Goal: Find specific page/section: Find specific page/section

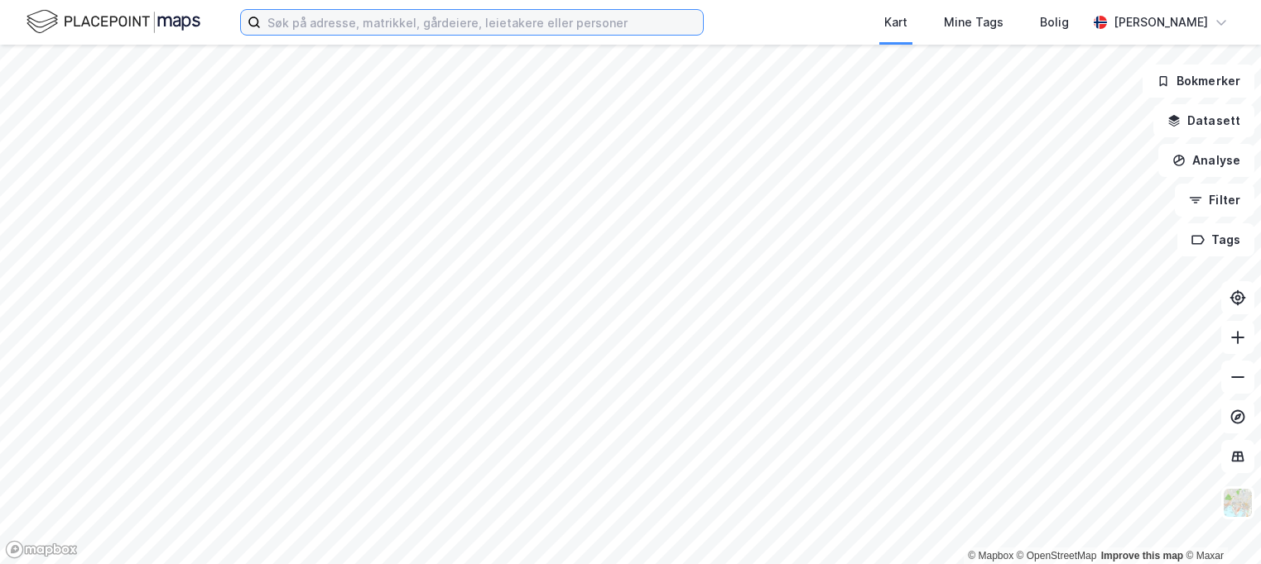
click at [363, 15] on input at bounding box center [482, 22] width 442 height 25
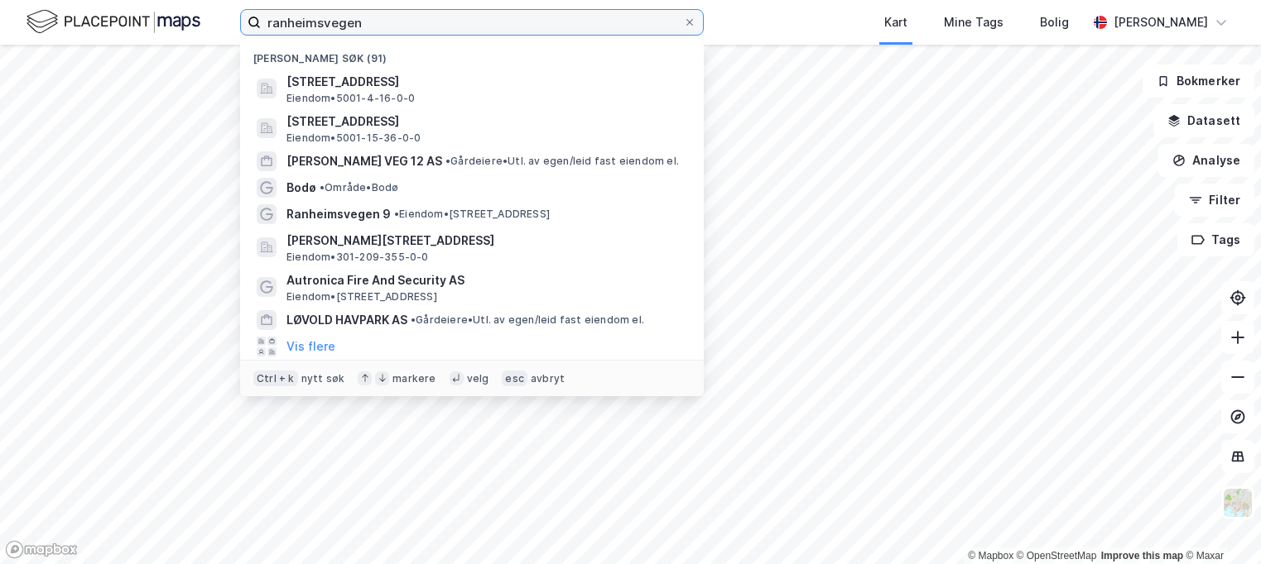
type input "ranheimsvegen 9"
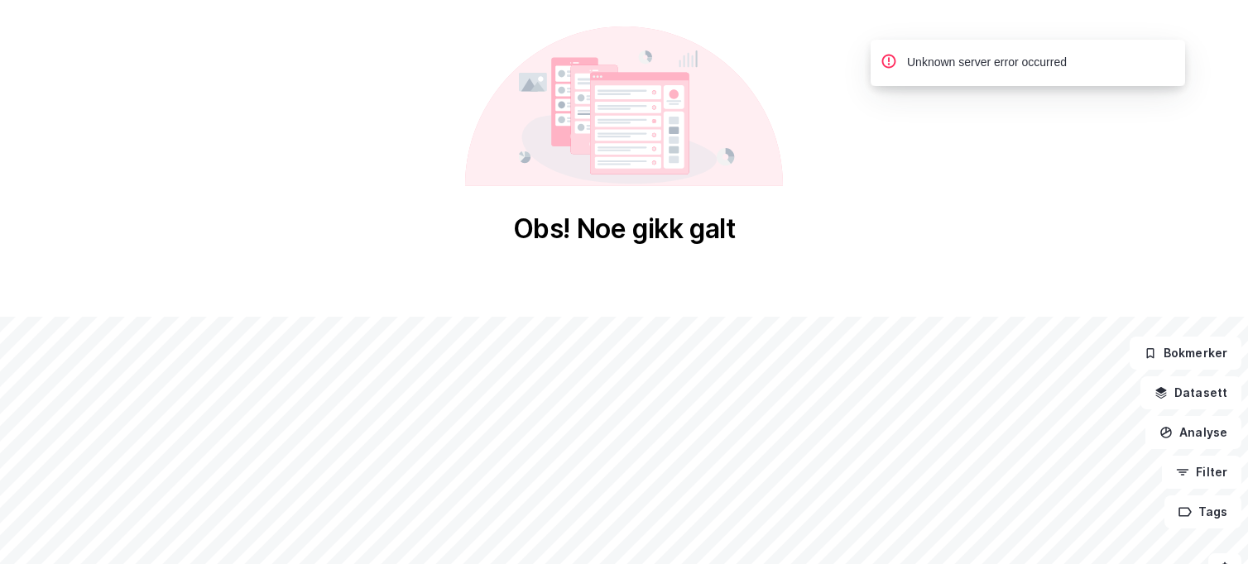
click at [620, 118] on icon at bounding box center [628, 122] width 66 height 12
click at [466, 291] on div "Obs! Noe gikk galt © Mapbox © OpenStreetMap Improve this map © Maxar Bokmerker …" at bounding box center [624, 418] width 1248 height 837
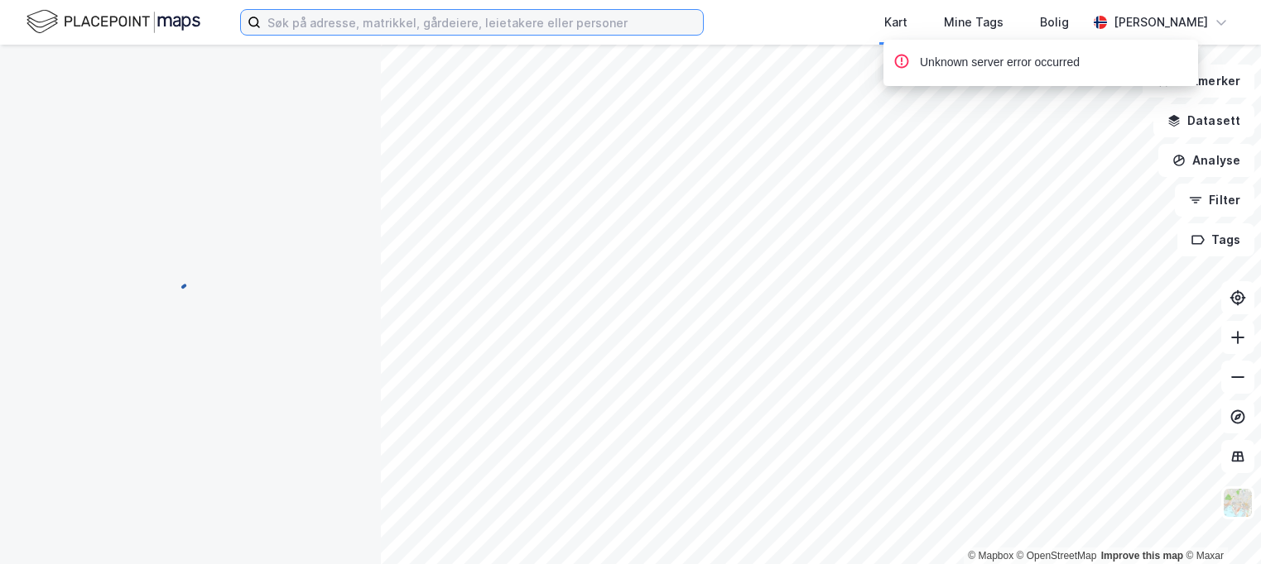
click at [343, 26] on input at bounding box center [482, 22] width 442 height 25
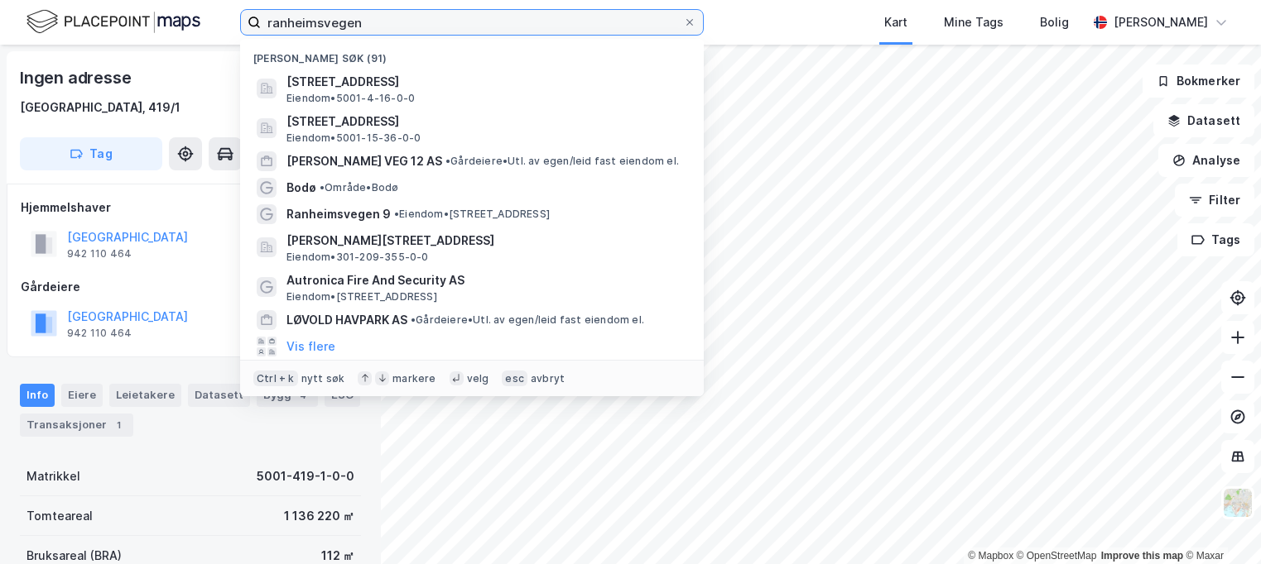
type input "ranheimsvegen 9"
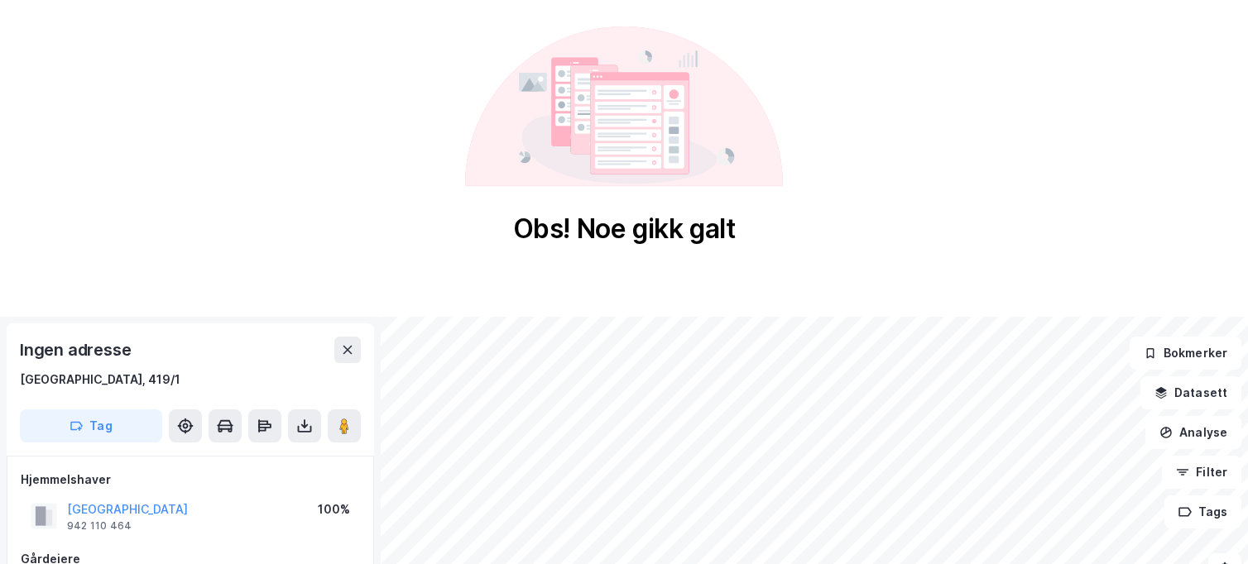
click at [718, 303] on div "Obs! Noe gikk galt © Mapbox © OpenStreetMap Improve this map © Maxar Ingen adre…" at bounding box center [624, 418] width 1248 height 837
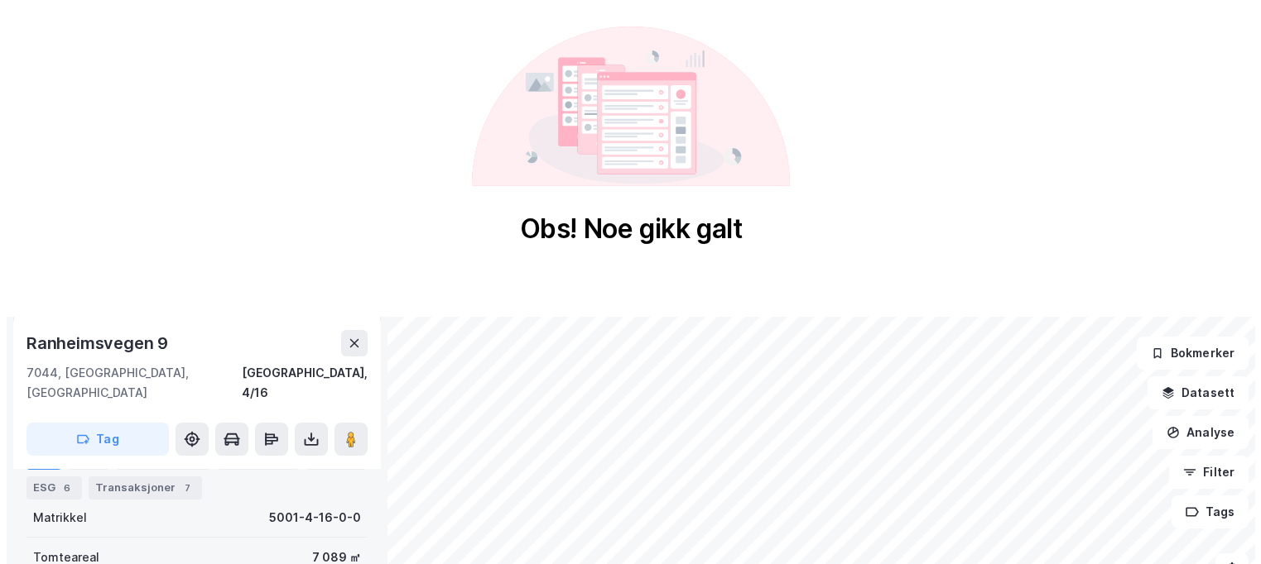
scroll to position [249, 0]
